Goal: Information Seeking & Learning: Understand process/instructions

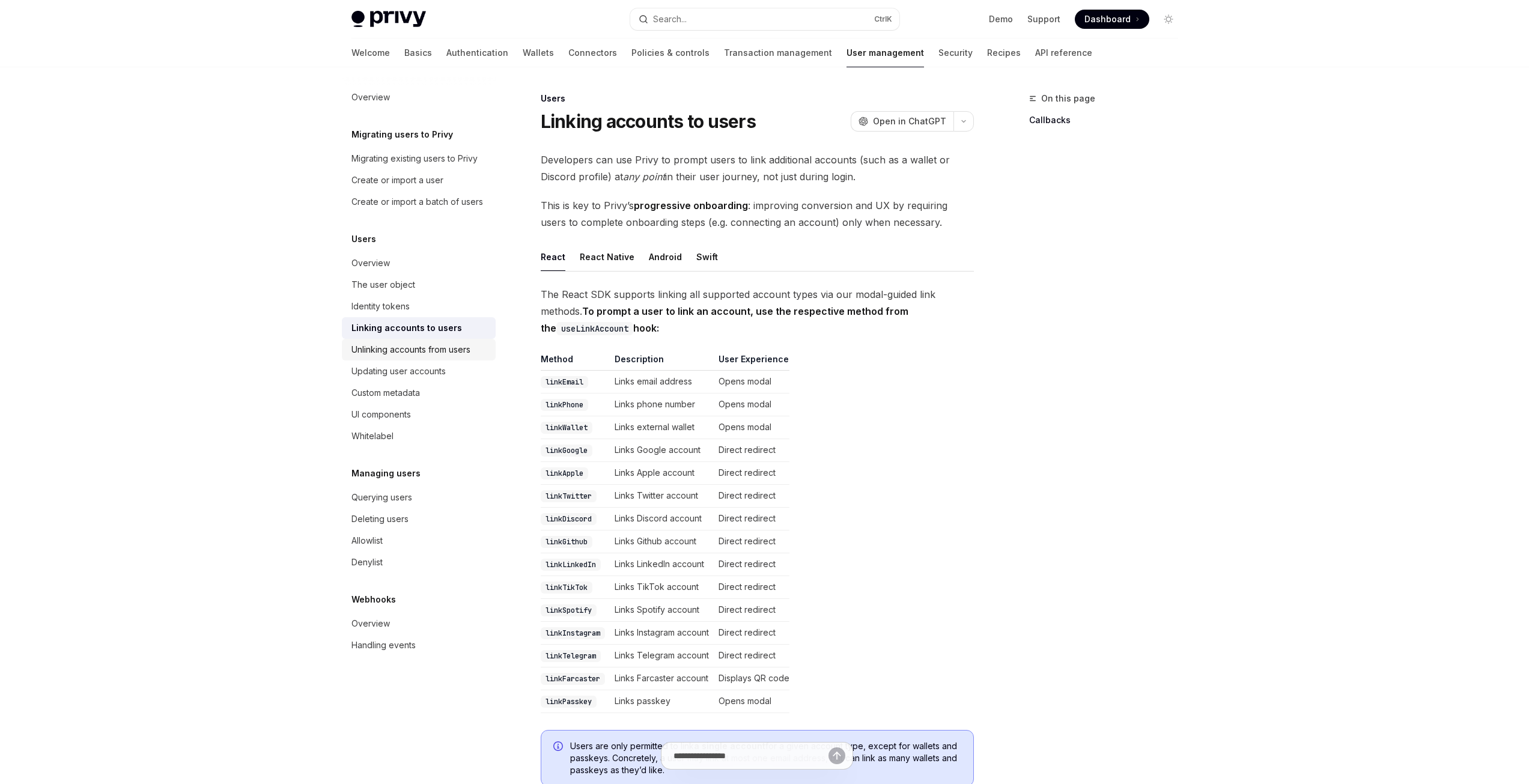
click at [411, 345] on div "Unlinking accounts from users" at bounding box center [411, 349] width 119 height 15
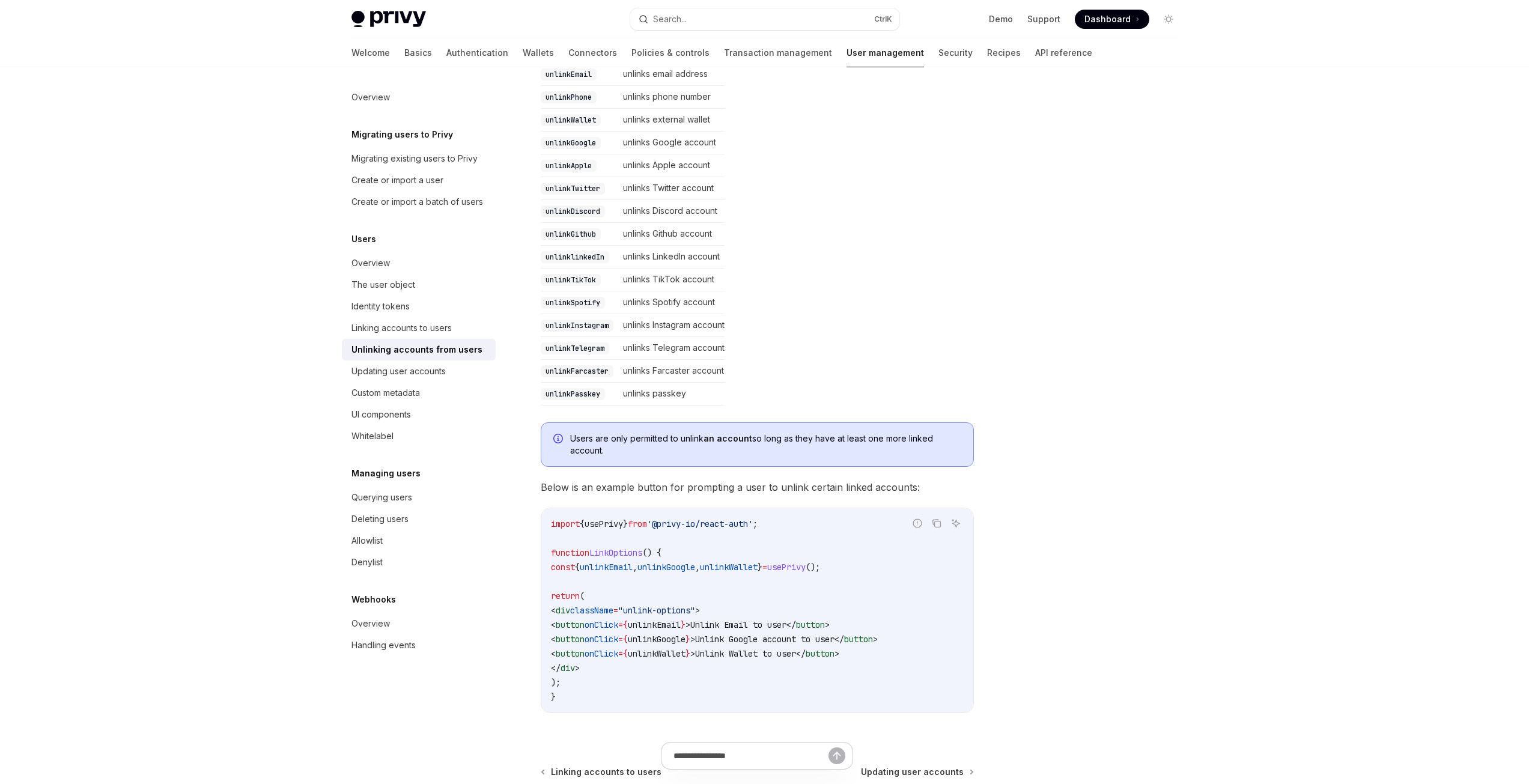
scroll to position [438, 0]
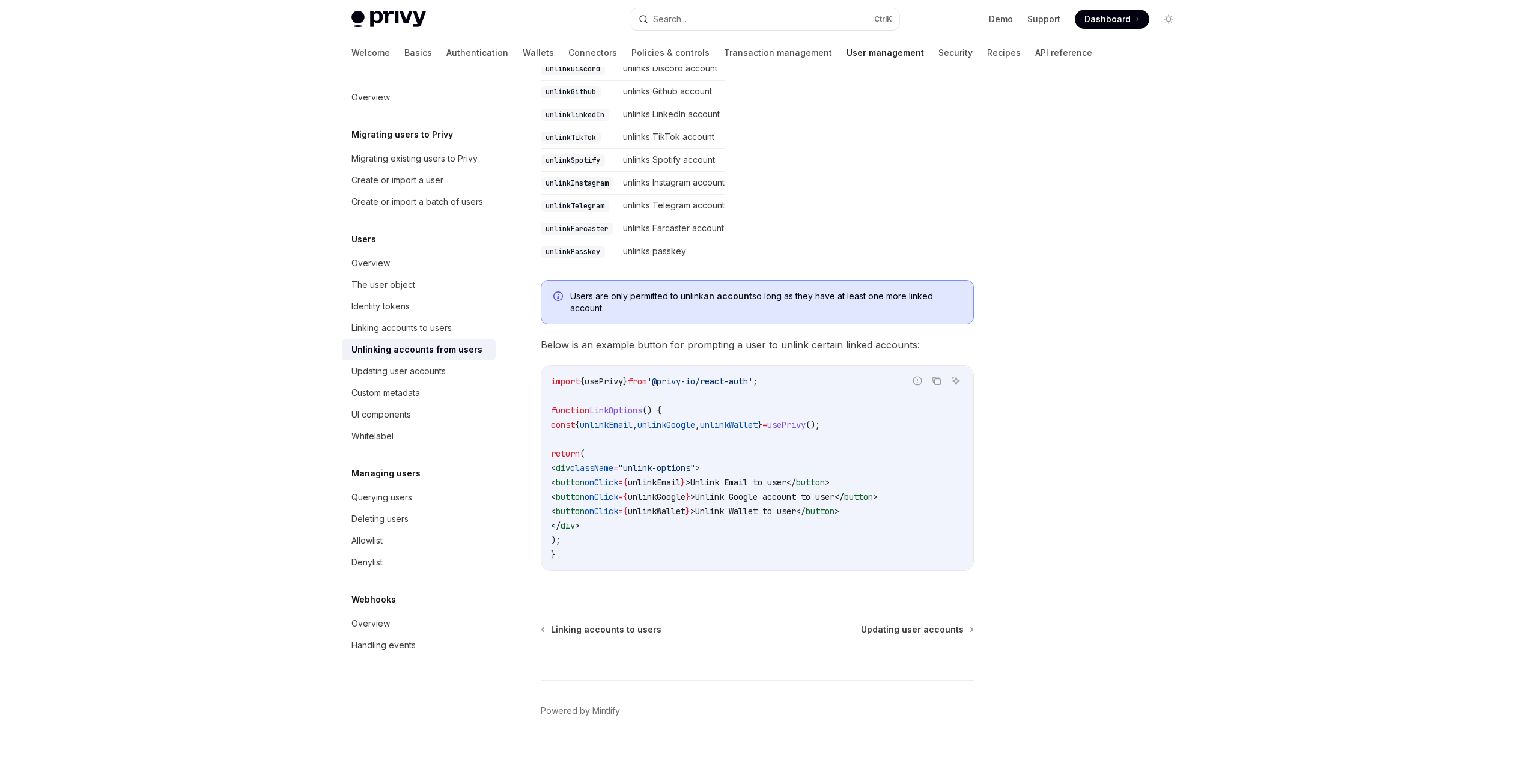
click at [557, 204] on code "unlinkTelegram" at bounding box center [575, 206] width 69 height 12
copy code "unlinkTelegram"
click at [389, 307] on div "Identity tokens" at bounding box center [380, 306] width 58 height 15
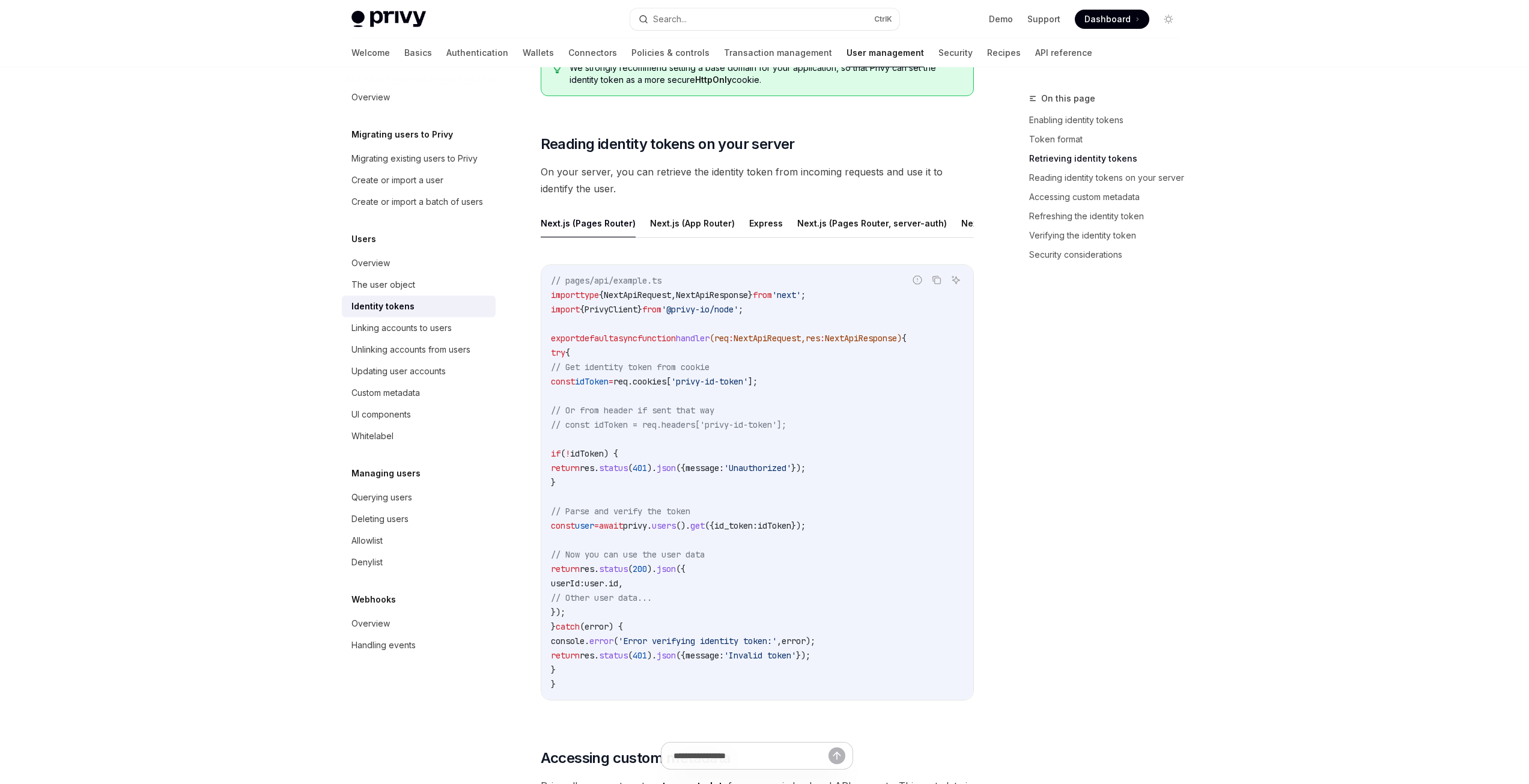
scroll to position [1562, 0]
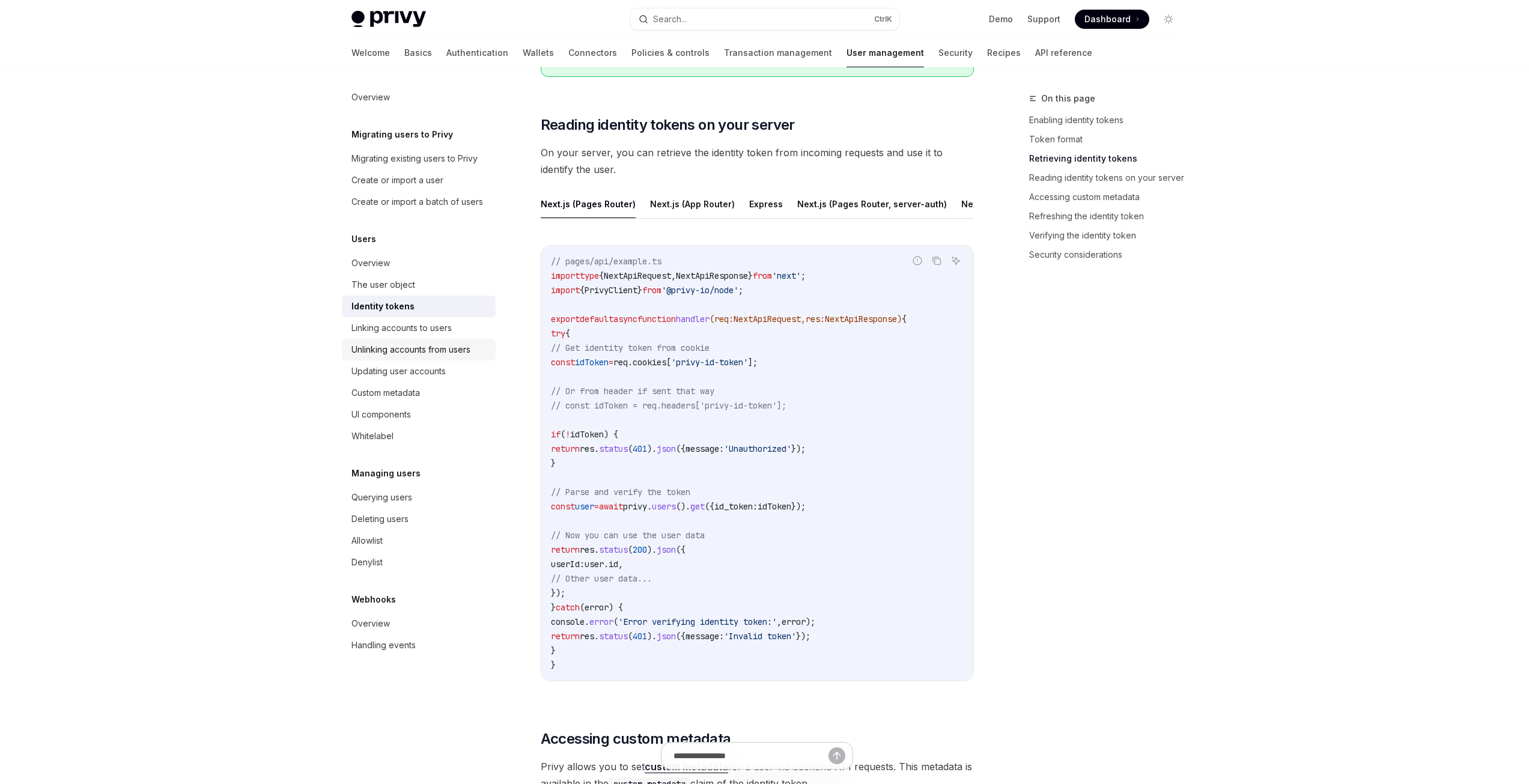
click at [395, 345] on div "Unlinking accounts from users" at bounding box center [411, 349] width 119 height 15
type textarea "*"
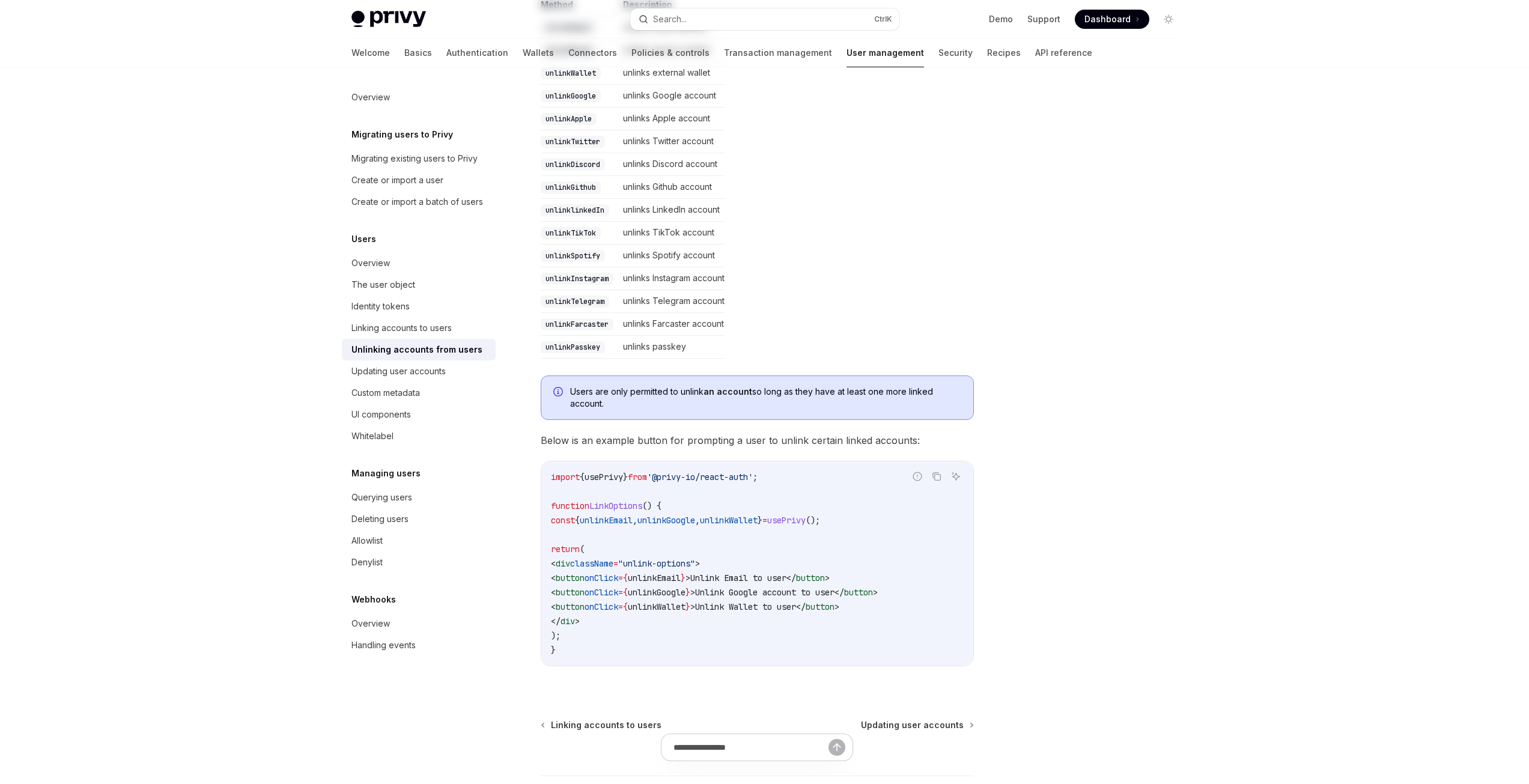
scroll to position [361, 0]
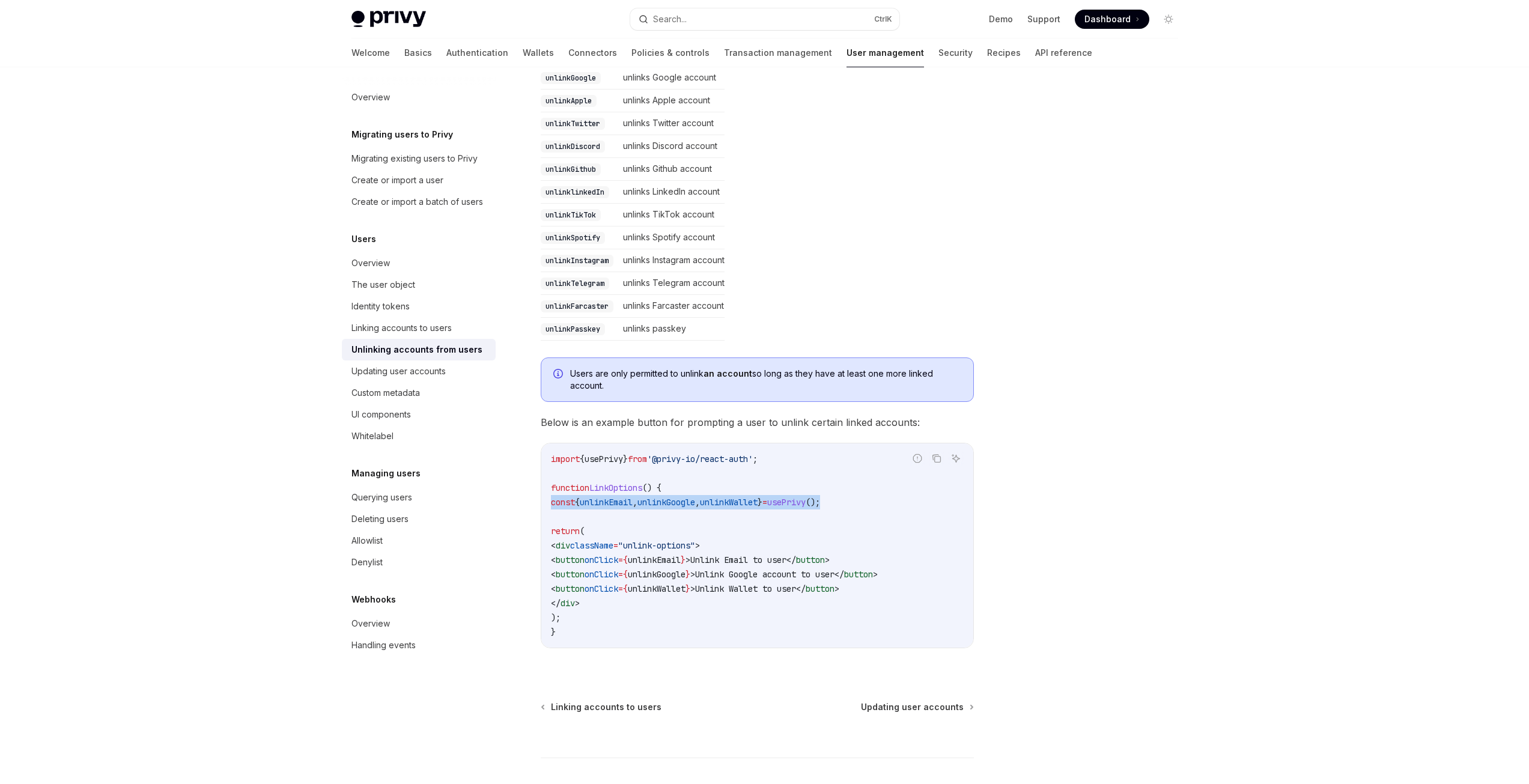
drag, startPoint x: 875, startPoint y: 499, endPoint x: 548, endPoint y: 501, distance: 327.0
click at [548, 501] on div "import { usePrivy } from '@privy-io/react-auth' ; function LinkOptions () { con…" at bounding box center [757, 545] width 432 height 204
copy span "const { unlinkEmail , unlinkGoogle , unlinkWallet } = usePrivy ();"
